Goal: Transaction & Acquisition: Book appointment/travel/reservation

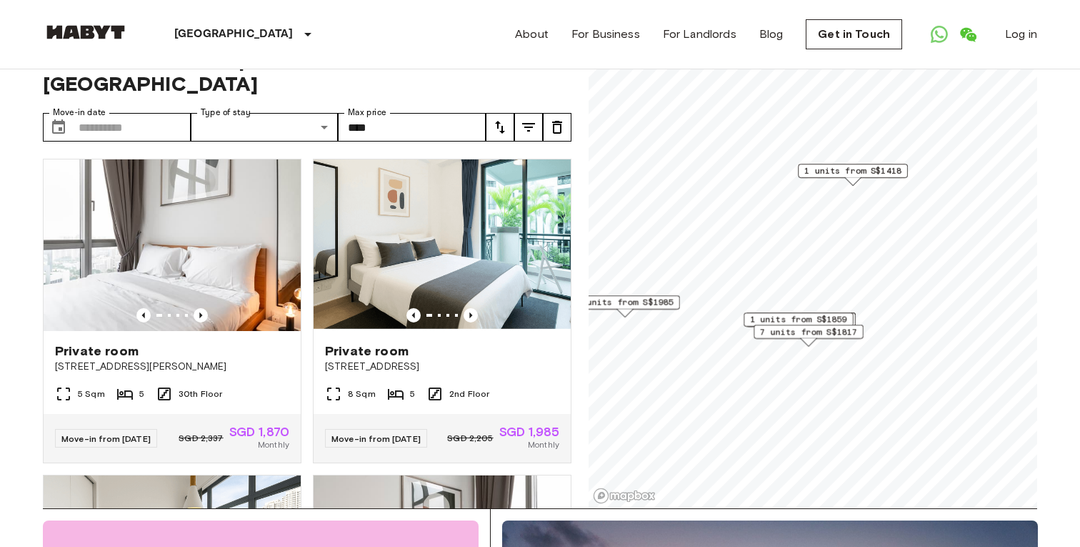
click at [818, 321] on span "1 units from S$1859" at bounding box center [798, 319] width 97 height 13
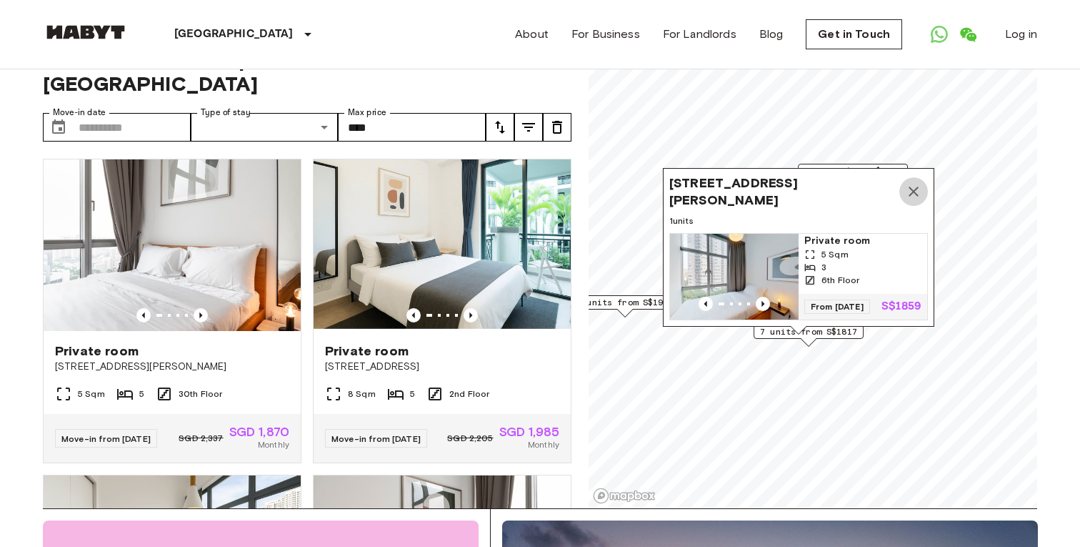
click at [913, 190] on icon "Map marker" at bounding box center [914, 192] width 10 height 10
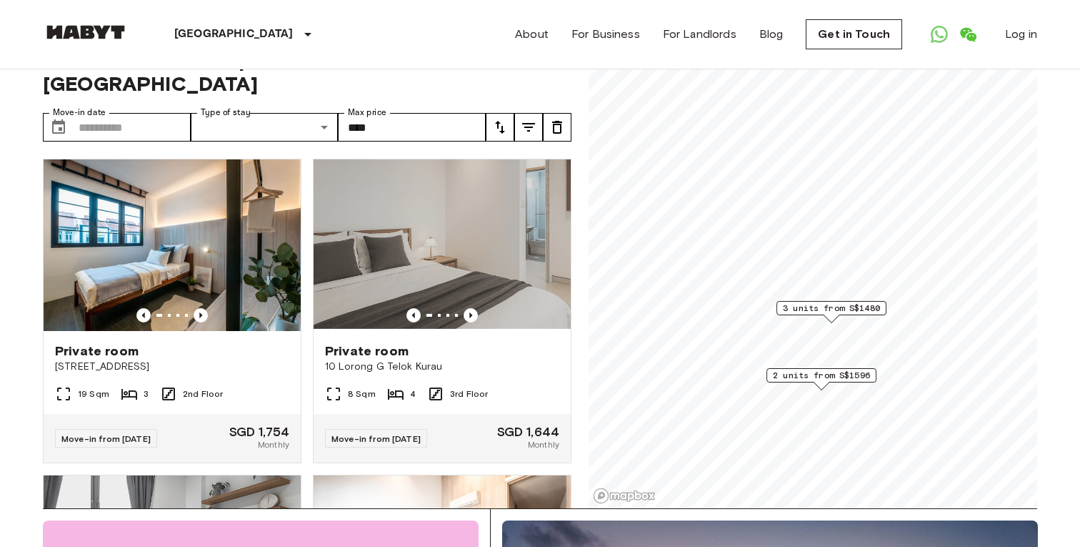
click at [850, 305] on span "3 units from S$1480" at bounding box center [831, 308] width 97 height 13
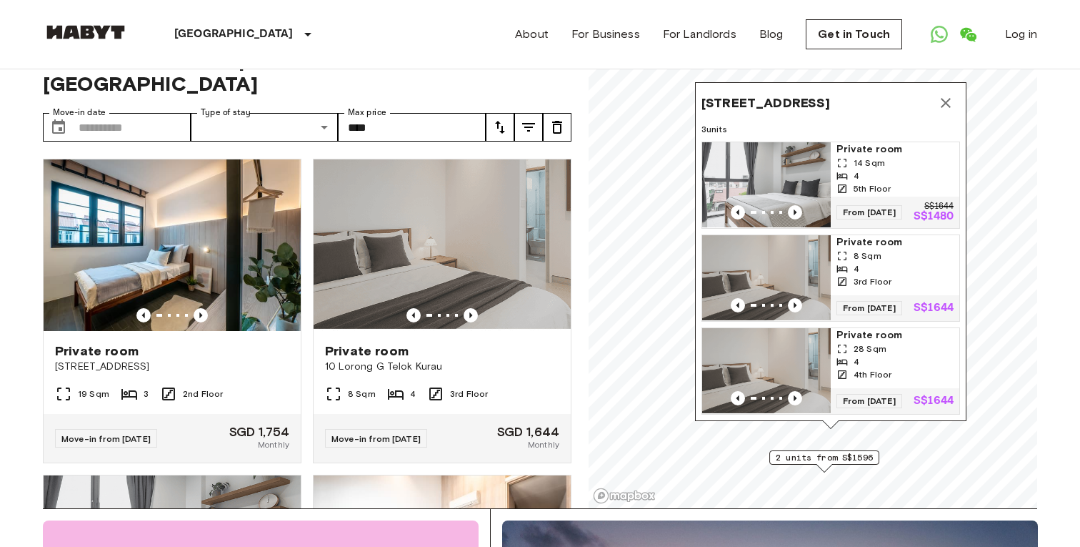
click at [821, 460] on span "2 units from S$1596" at bounding box center [824, 457] width 97 height 13
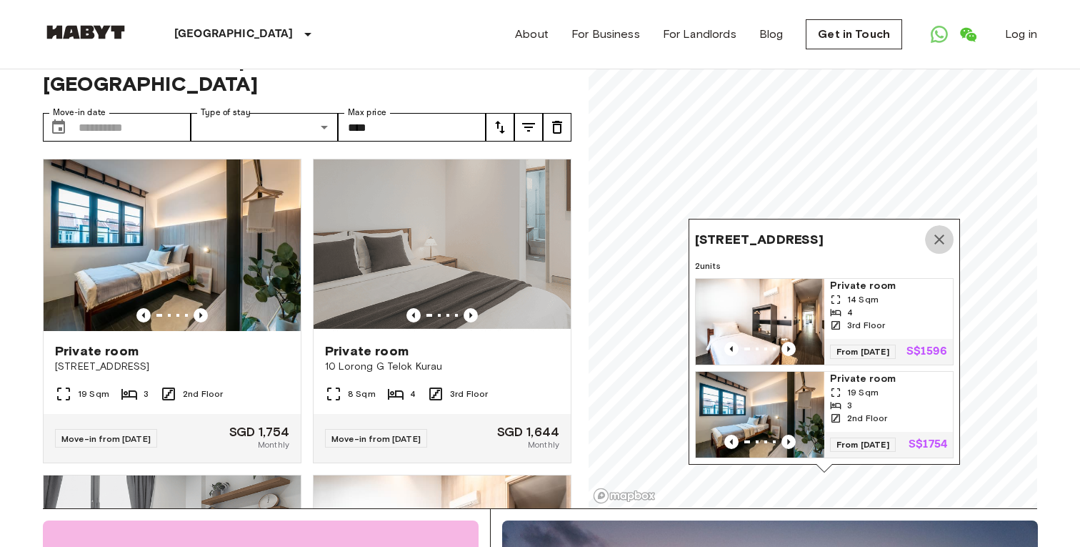
click at [938, 231] on icon "Map marker" at bounding box center [939, 239] width 17 height 17
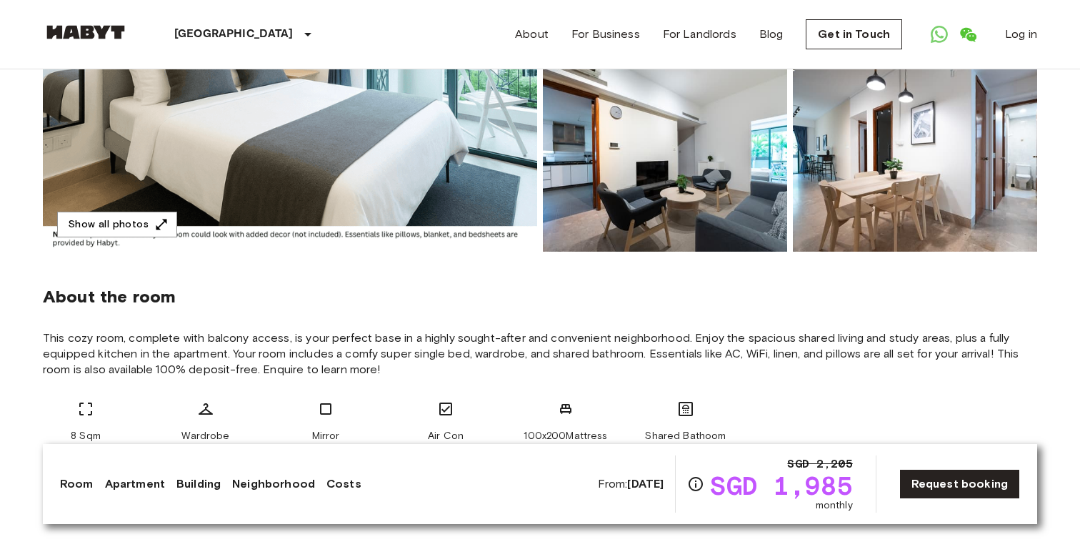
scroll to position [314, 0]
